Goal: Find contact information: Find contact information

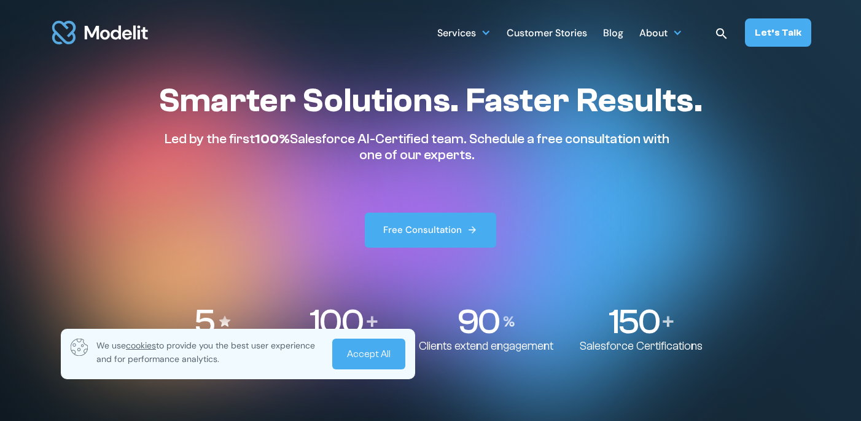
click at [366, 351] on link "Accept All" at bounding box center [368, 353] width 73 height 31
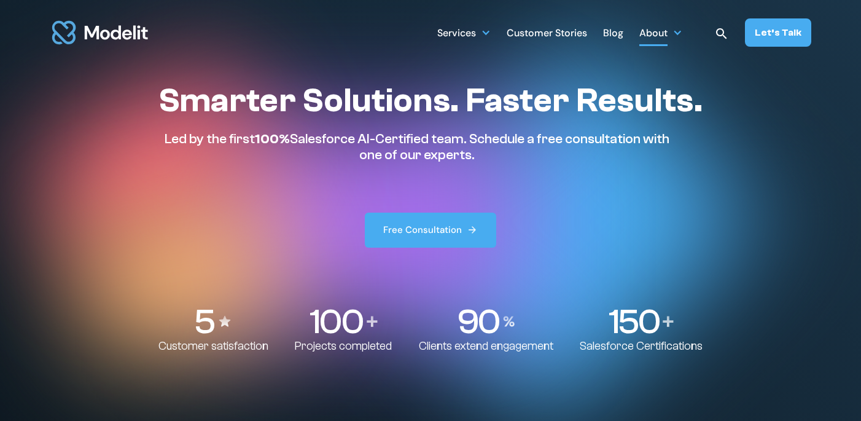
click at [668, 33] on div "About" at bounding box center [653, 34] width 28 height 24
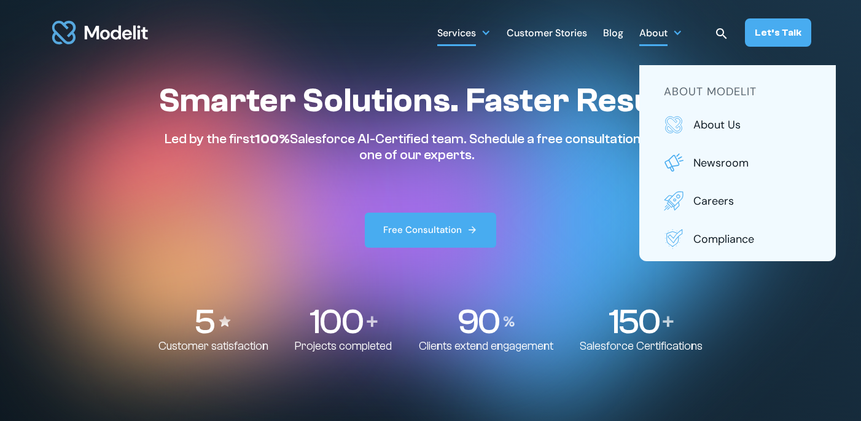
click at [491, 36] on div at bounding box center [486, 33] width 10 height 10
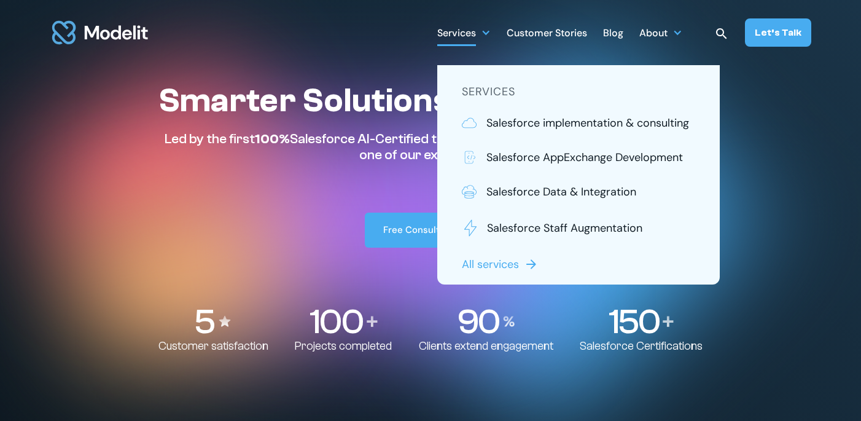
click at [490, 36] on div at bounding box center [486, 33] width 10 height 10
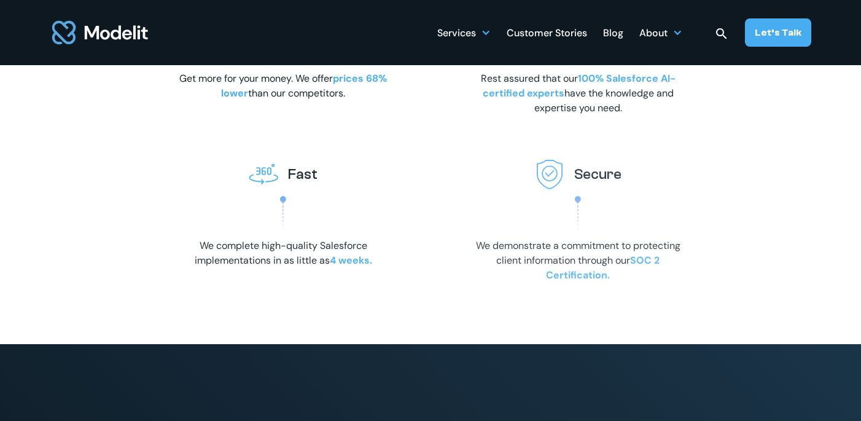
scroll to position [2759, 0]
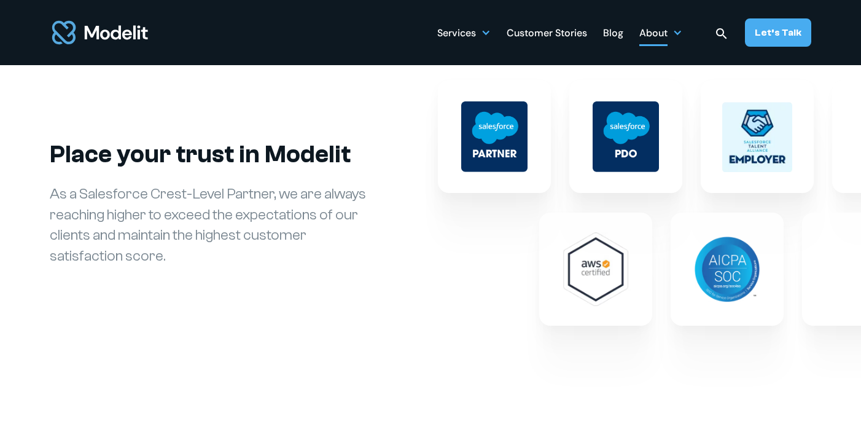
click at [666, 37] on div "About" at bounding box center [653, 34] width 28 height 24
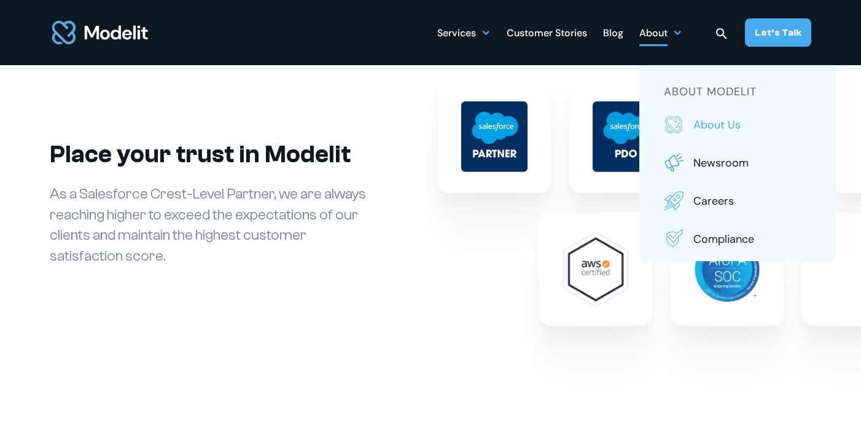
click at [696, 116] on link "About us" at bounding box center [737, 125] width 147 height 20
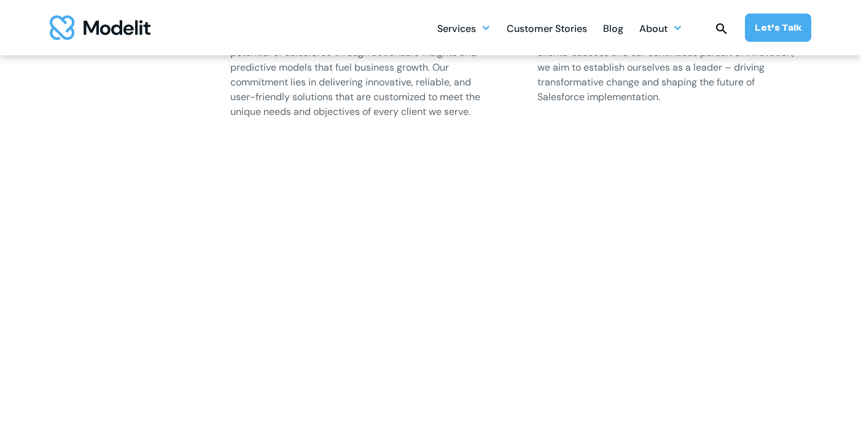
scroll to position [1247, 0]
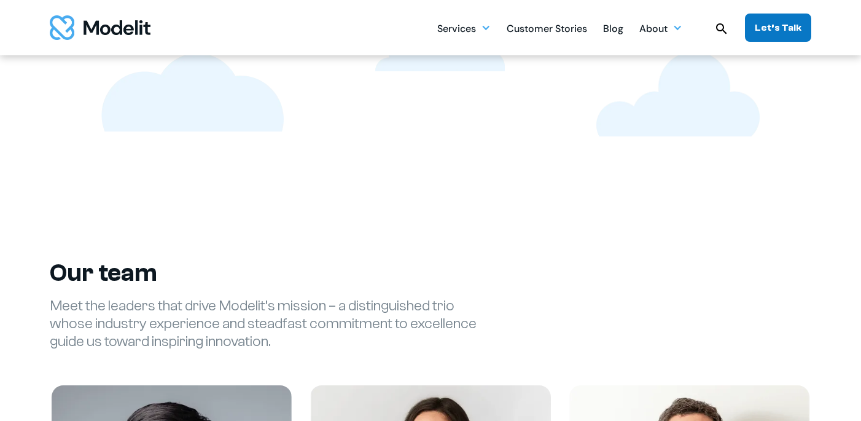
click at [761, 21] on div "Let’s Talk" at bounding box center [778, 28] width 47 height 14
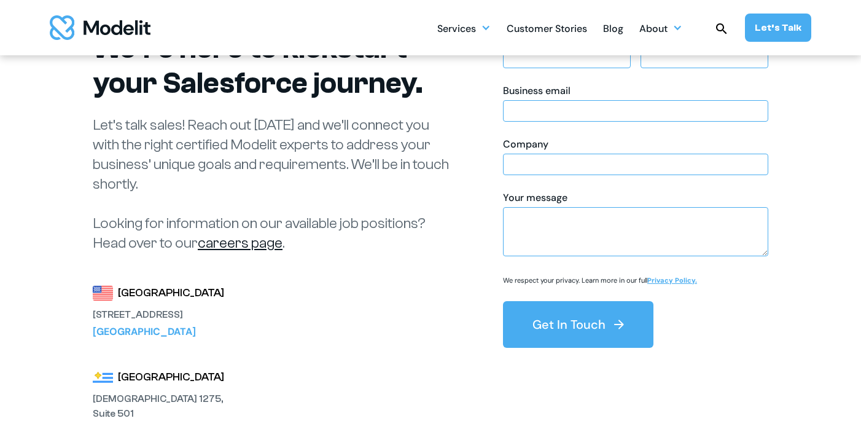
scroll to position [61, 0]
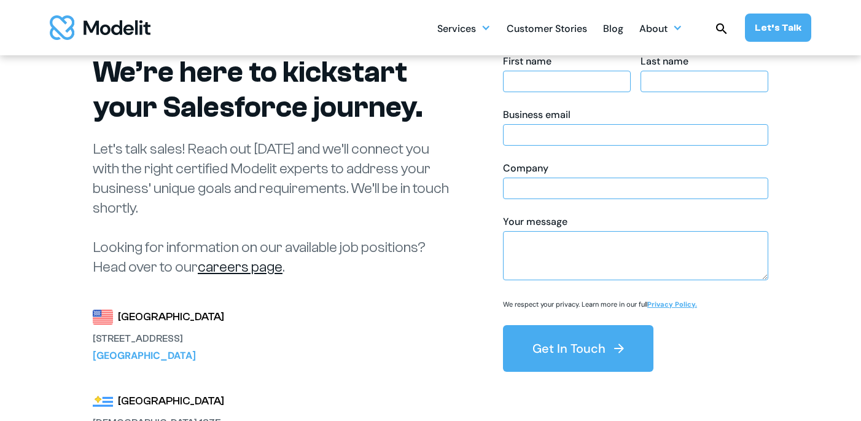
click at [169, 336] on div "3120 139th Ave SE Suite 500" at bounding box center [160, 338] width 135 height 15
click at [168, 357] on div "Bellevue, WA 98005" at bounding box center [160, 355] width 135 height 15
click at [147, 356] on div "Bellevue, WA 98005" at bounding box center [160, 355] width 135 height 15
click at [127, 315] on div "United States" at bounding box center [171, 316] width 106 height 17
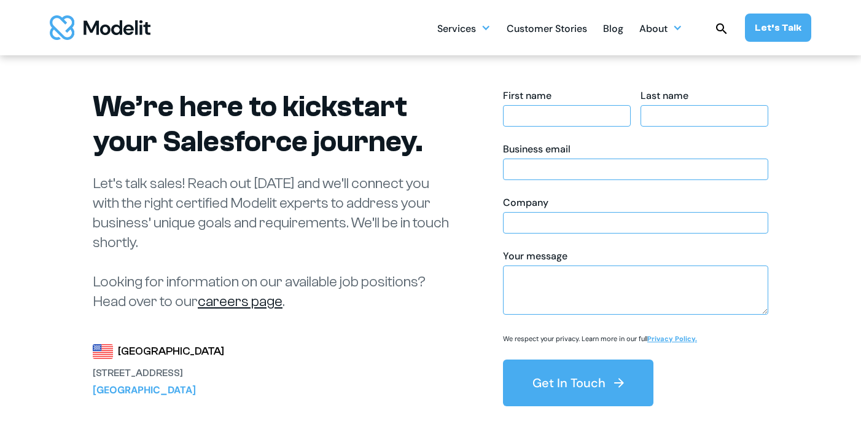
scroll to position [0, 0]
